Goal: Task Accomplishment & Management: Complete application form

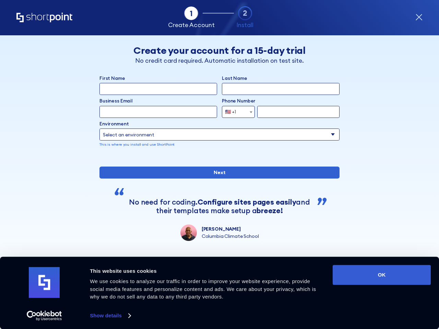
click at [220, 165] on div "First Name Last Name Business Email Invalid Email Address Phone Number [GEOGRAP…" at bounding box center [219, 158] width 240 height 166
click at [110, 316] on link "Show details" at bounding box center [110, 316] width 40 height 10
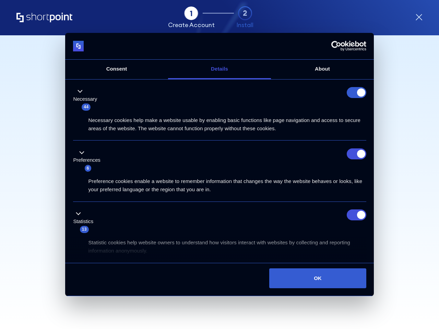
click at [382, 275] on body "Consent Details [#IABV2SETTINGS#] About This website uses cookies We use cookie…" at bounding box center [219, 164] width 439 height 329
click at [419, 17] on icon "form" at bounding box center [419, 17] width 6 height 6
click at [74, 48] on img at bounding box center [78, 46] width 11 height 11
click at [379, 49] on div "Skip this step" at bounding box center [378, 55] width 49 height 20
click at [238, 112] on div "Necessary cookies help make a website usable by enabling basic functions like p…" at bounding box center [219, 122] width 293 height 22
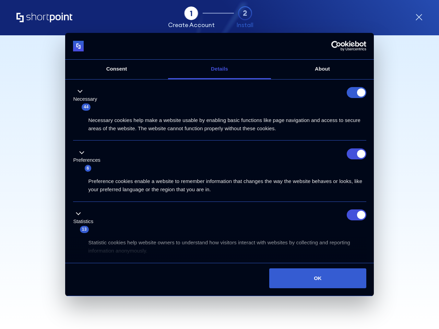
click at [220, 173] on div "Preference cookies enable a website to remember information that changes the wa…" at bounding box center [219, 183] width 293 height 22
